Goal: Information Seeking & Learning: Learn about a topic

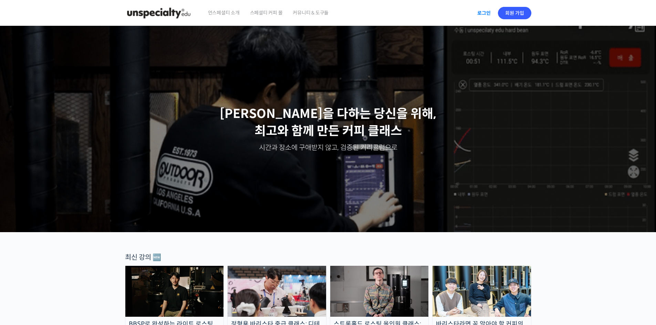
click at [484, 12] on link "로그인" at bounding box center [484, 13] width 22 height 16
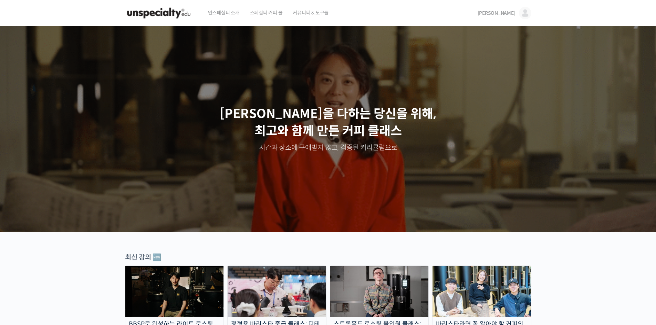
click at [515, 13] on span "[PERSON_NAME]" at bounding box center [497, 13] width 38 height 6
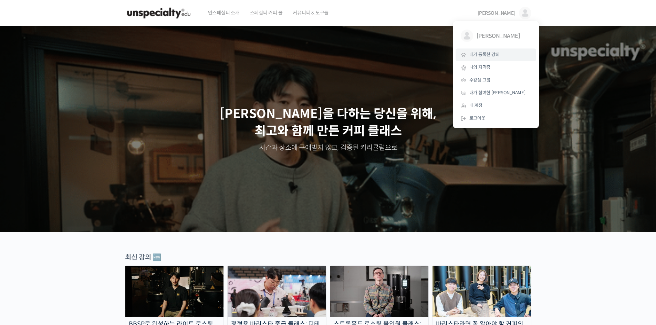
click at [492, 56] on span "내가 등록한 강의" at bounding box center [484, 55] width 30 height 6
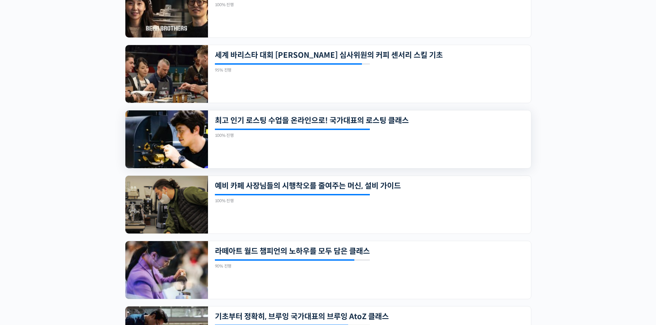
scroll to position [456, 0]
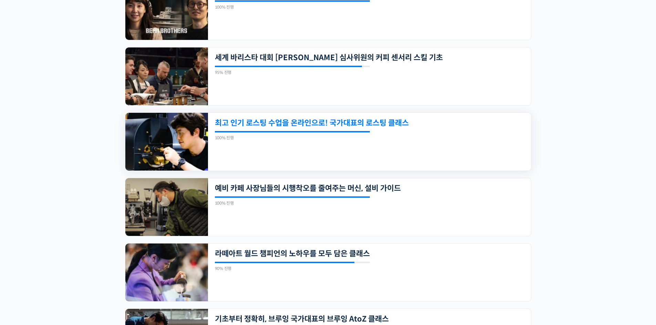
click at [305, 125] on link "최고 인기 로스팅 수업을 온라인으로! 국가대표의 로스팅 클래스" at bounding box center [338, 122] width 247 height 9
click at [248, 123] on link "최고 인기 로스팅 수업을 온라인으로! 국가대표의 로스팅 클래스" at bounding box center [338, 122] width 247 height 9
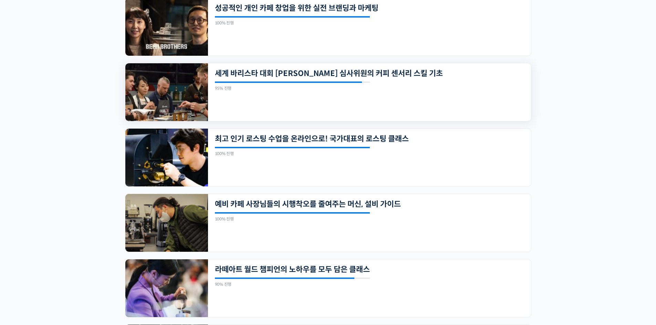
scroll to position [422, 0]
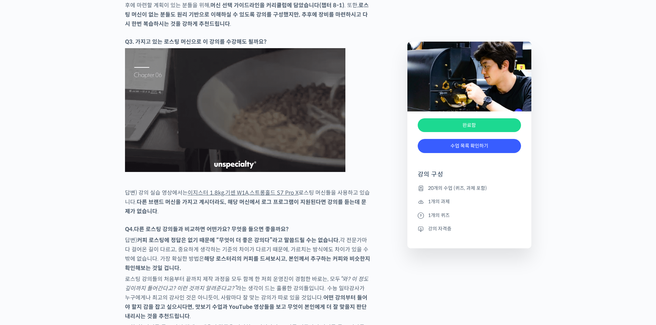
scroll to position [2892, 0]
